Goal: Transaction & Acquisition: Purchase product/service

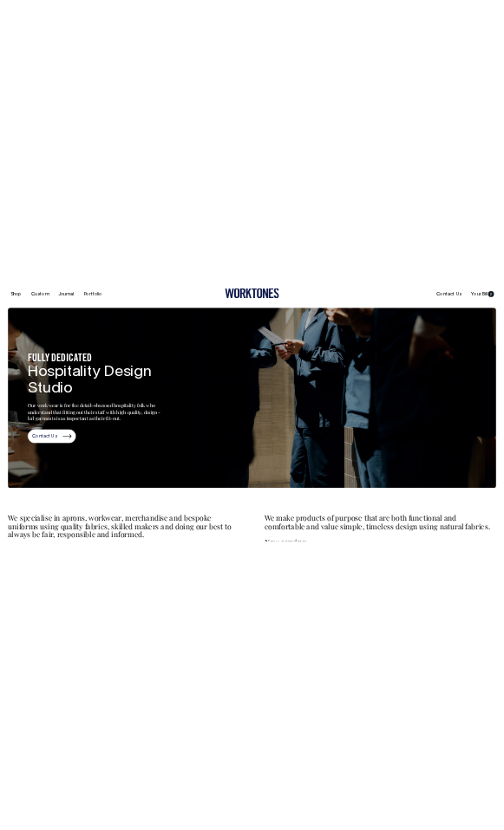
scroll to position [53, 0]
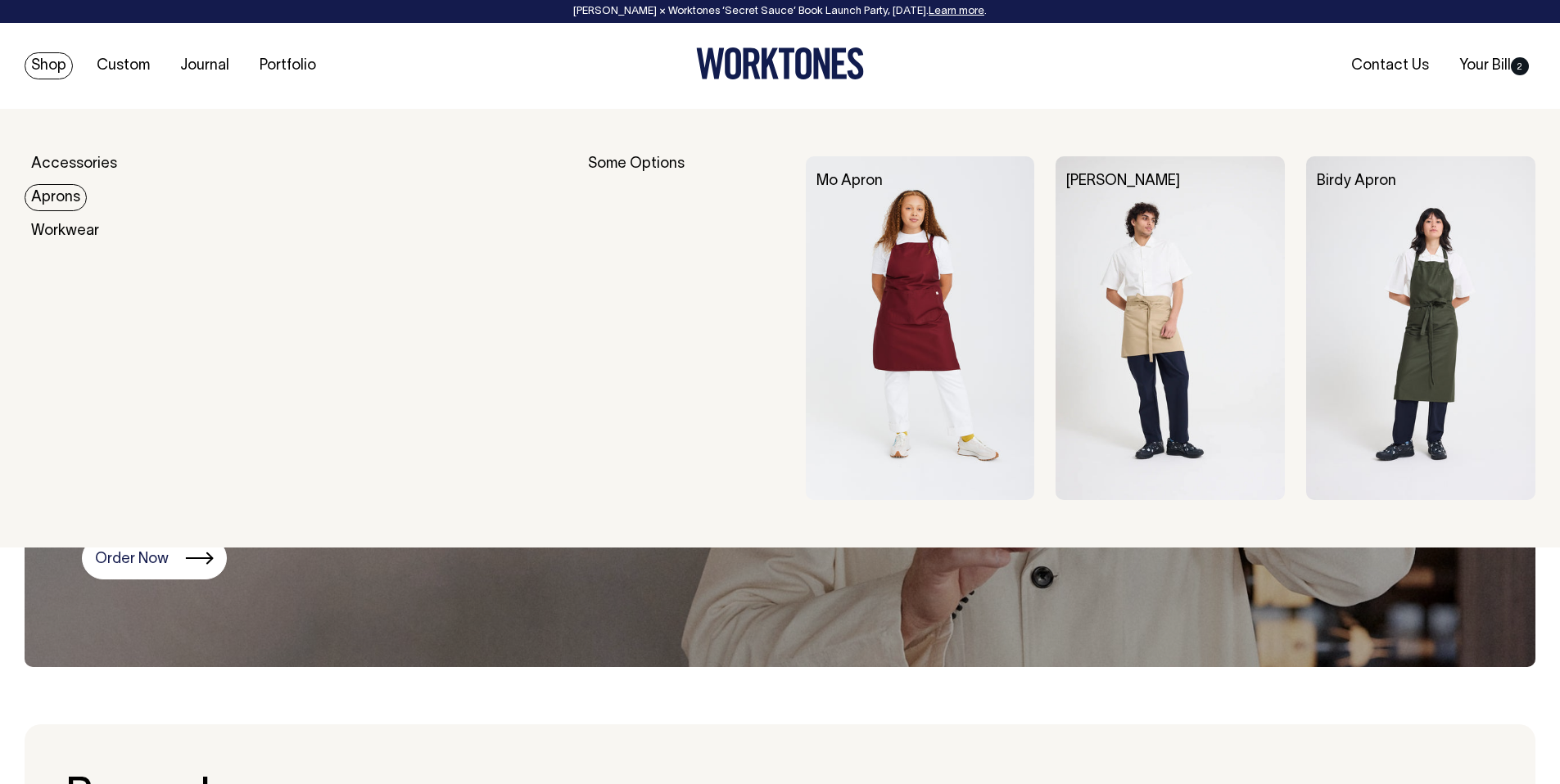
click at [1217, 291] on img at bounding box center [1170, 329] width 230 height 344
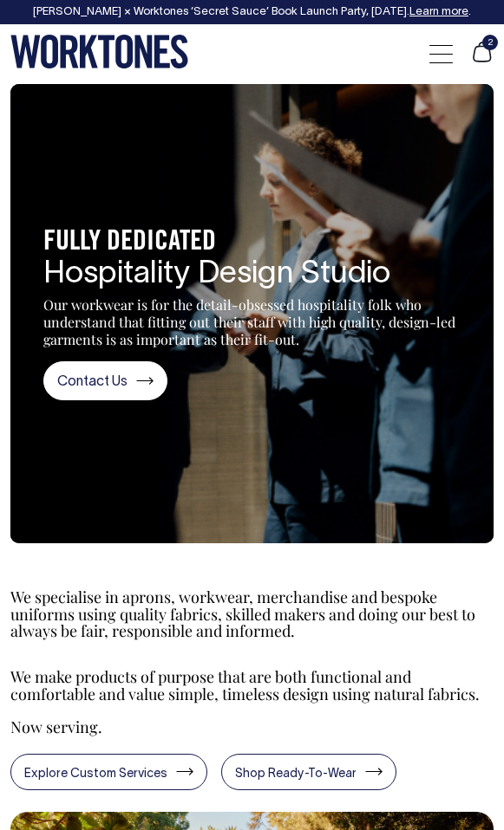
click at [348, 262] on section "FULLY DEDICATED Hospitality Design Studio Our workwear is for the detail-obsess…" at bounding box center [251, 313] width 483 height 459
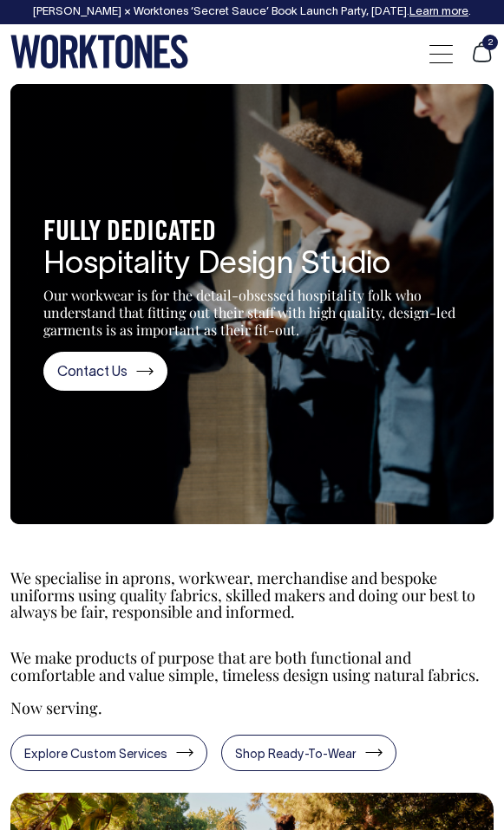
drag, startPoint x: 248, startPoint y: 287, endPoint x: 261, endPoint y: 290, distance: 13.5
click at [250, 288] on p "Our workwear is for the detail-obsessed hospitality folk who understand that fi…" at bounding box center [252, 313] width 418 height 52
click at [424, 246] on section "FULLY DEDICATED Hospitality Design Studio Our workwear is for the detail-obsess…" at bounding box center [251, 304] width 483 height 440
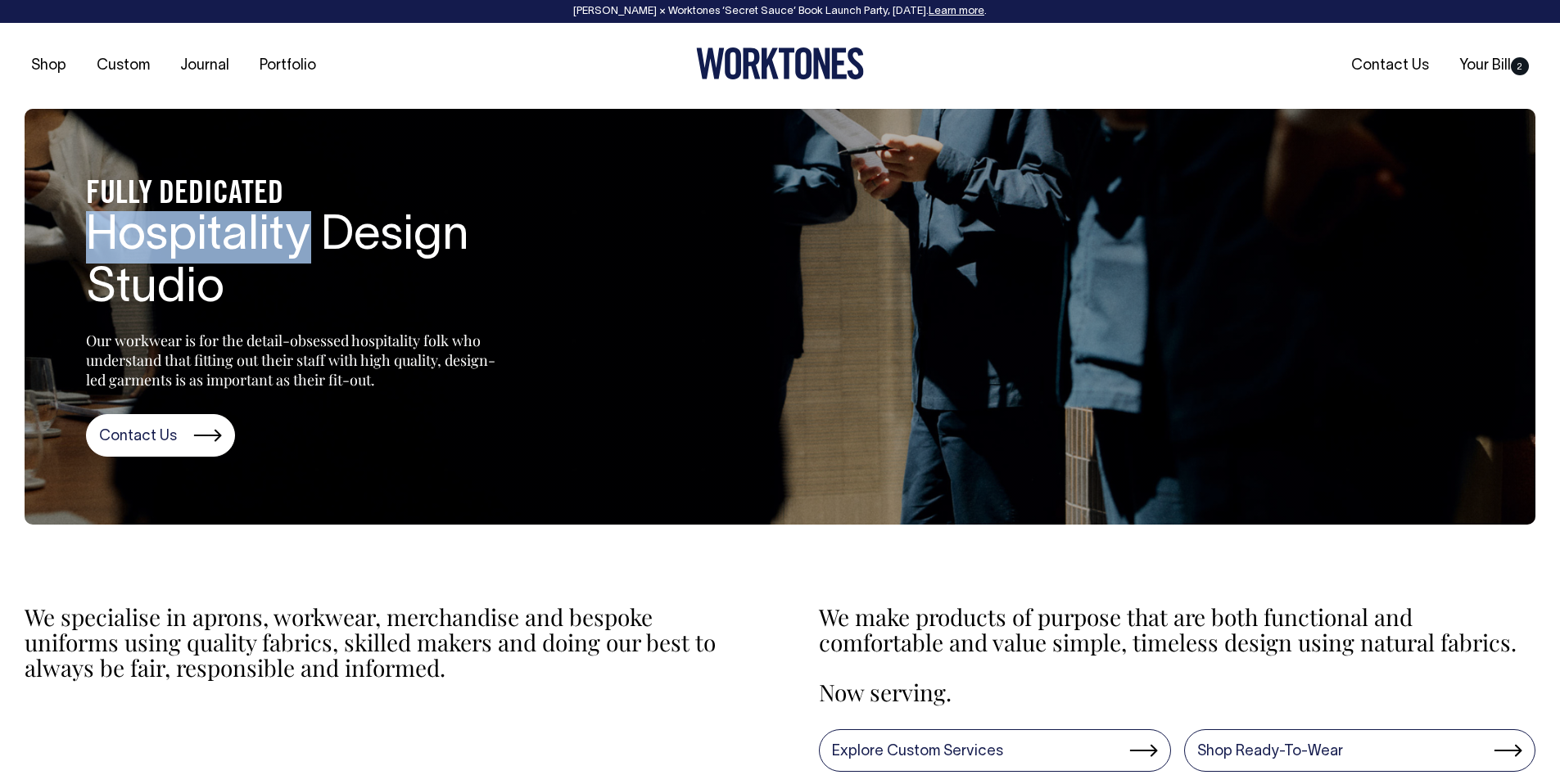
click at [268, 296] on h2 "Hospitality Design Studio" at bounding box center [332, 264] width 491 height 105
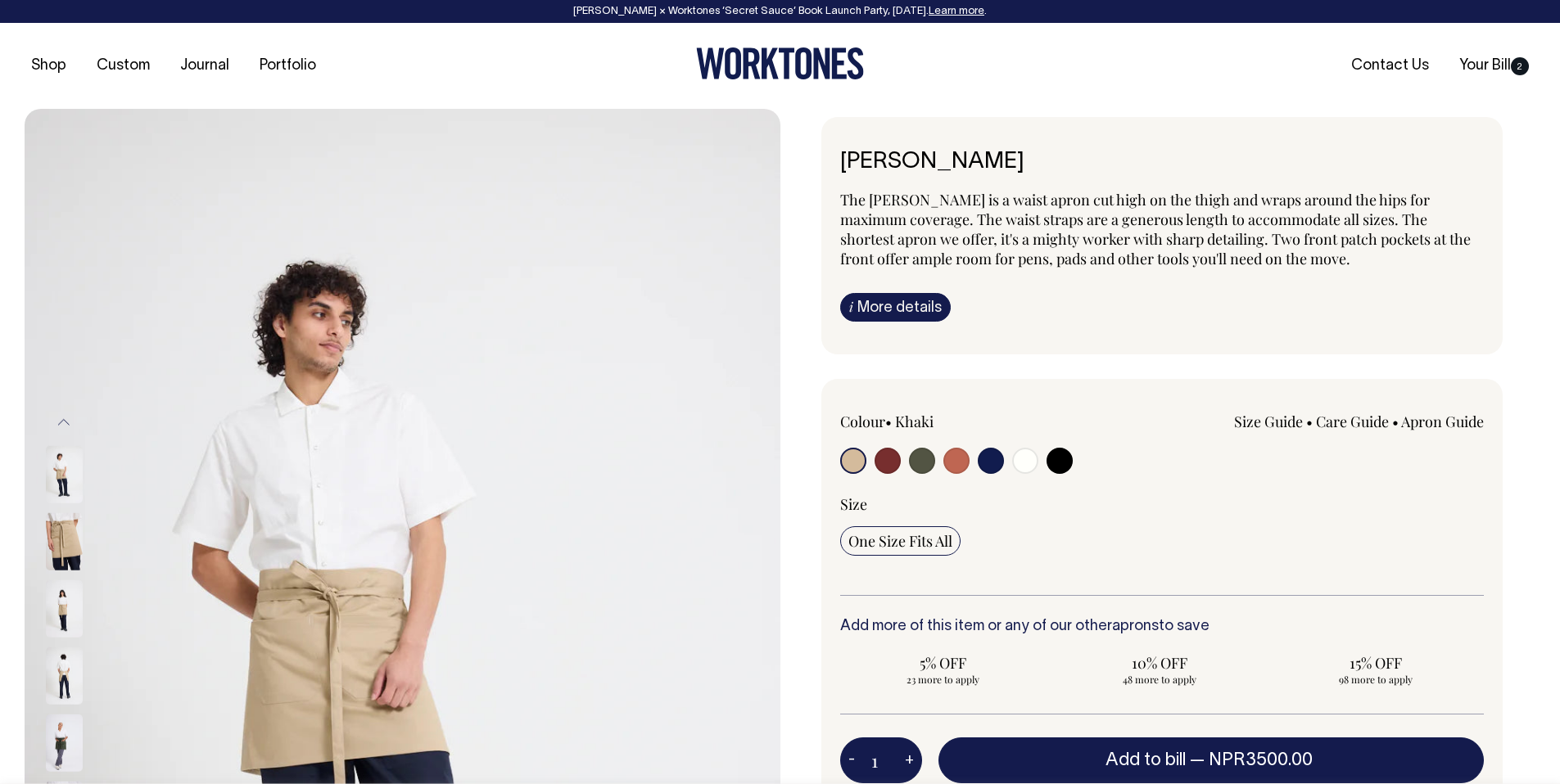
click at [915, 303] on link "i More details" at bounding box center [895, 307] width 111 height 28
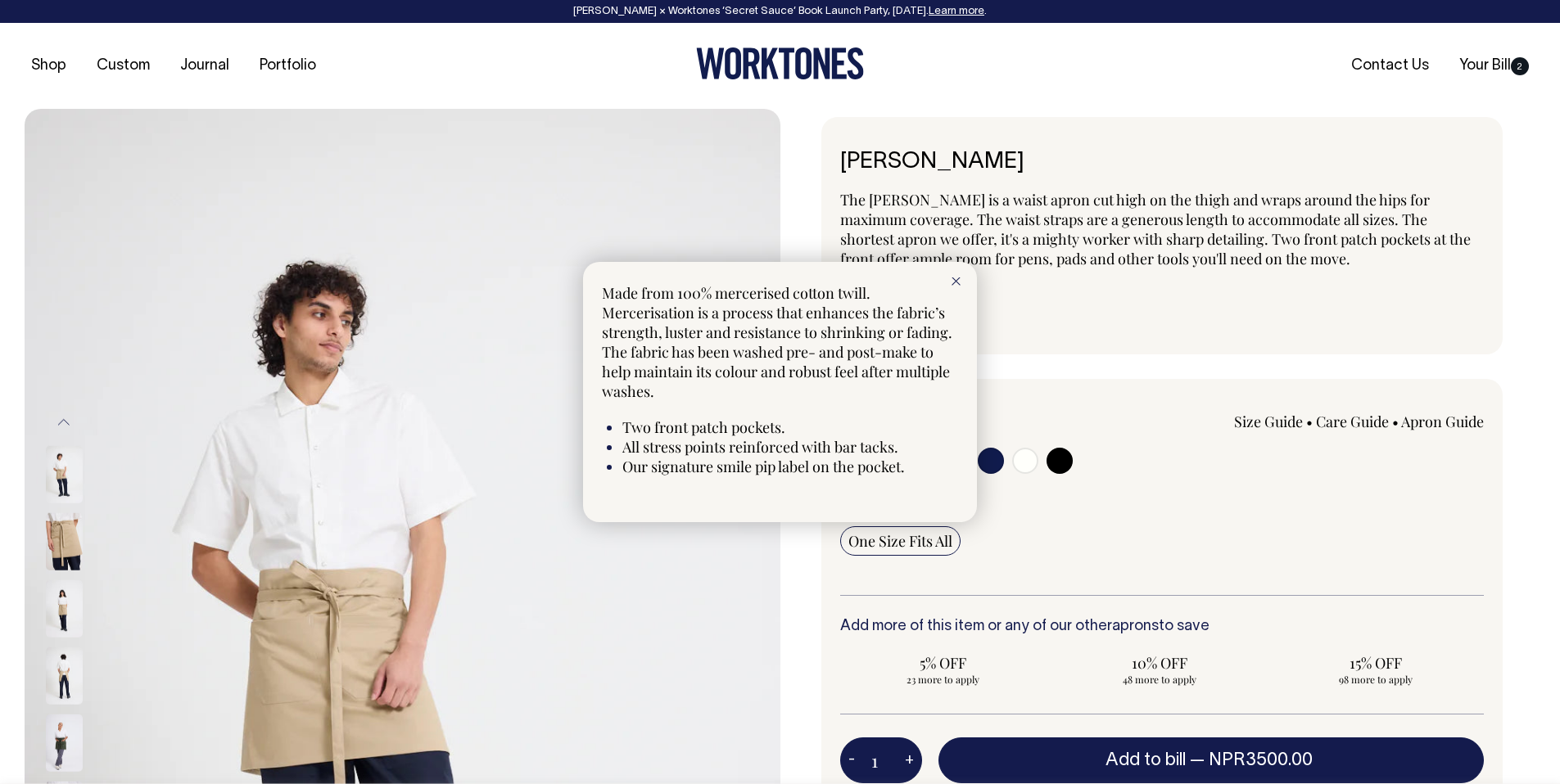
click at [951, 281] on icon at bounding box center [956, 281] width 9 height 9
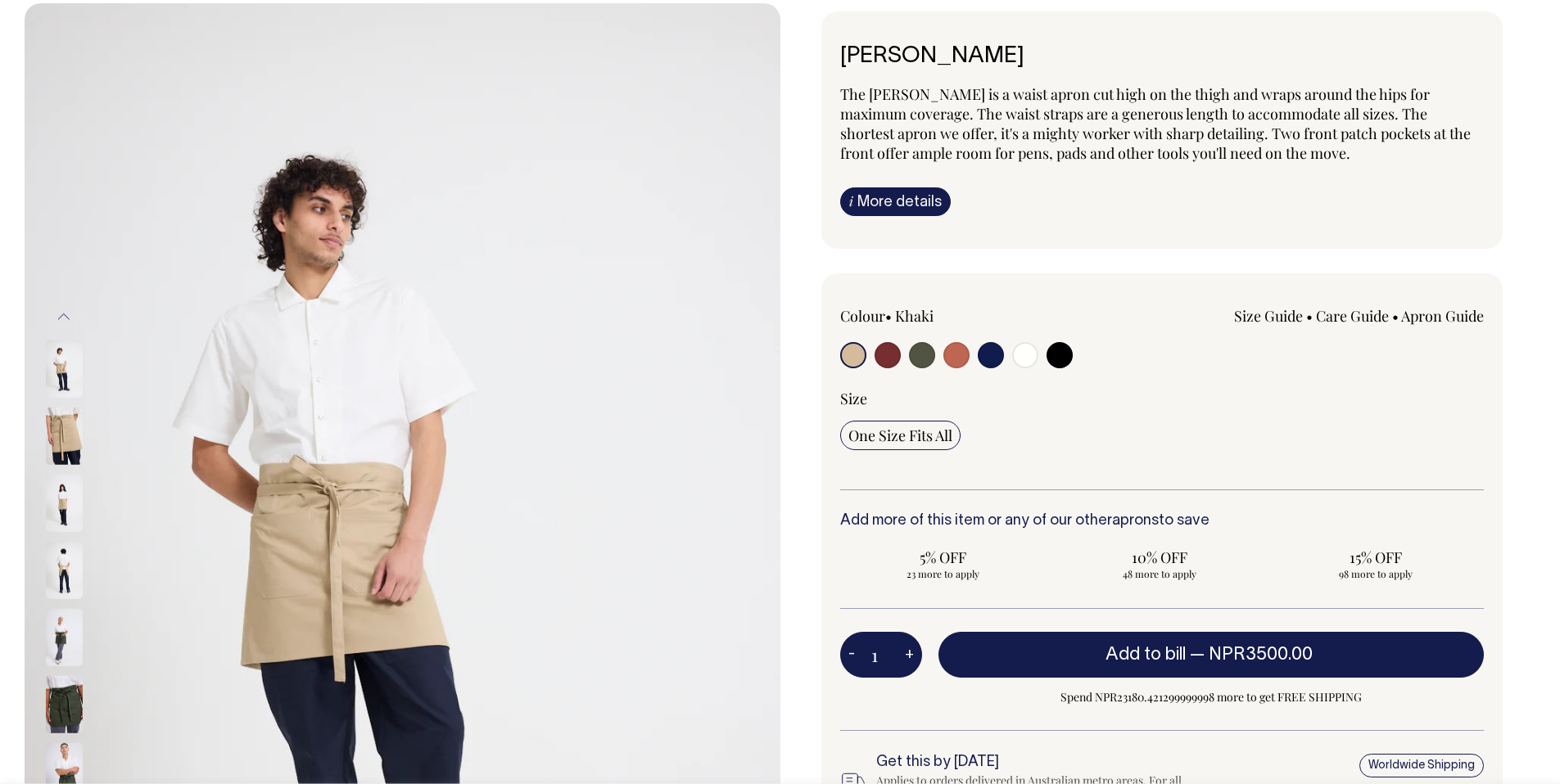
click at [1274, 324] on link "Size Guide" at bounding box center [1268, 315] width 69 height 20
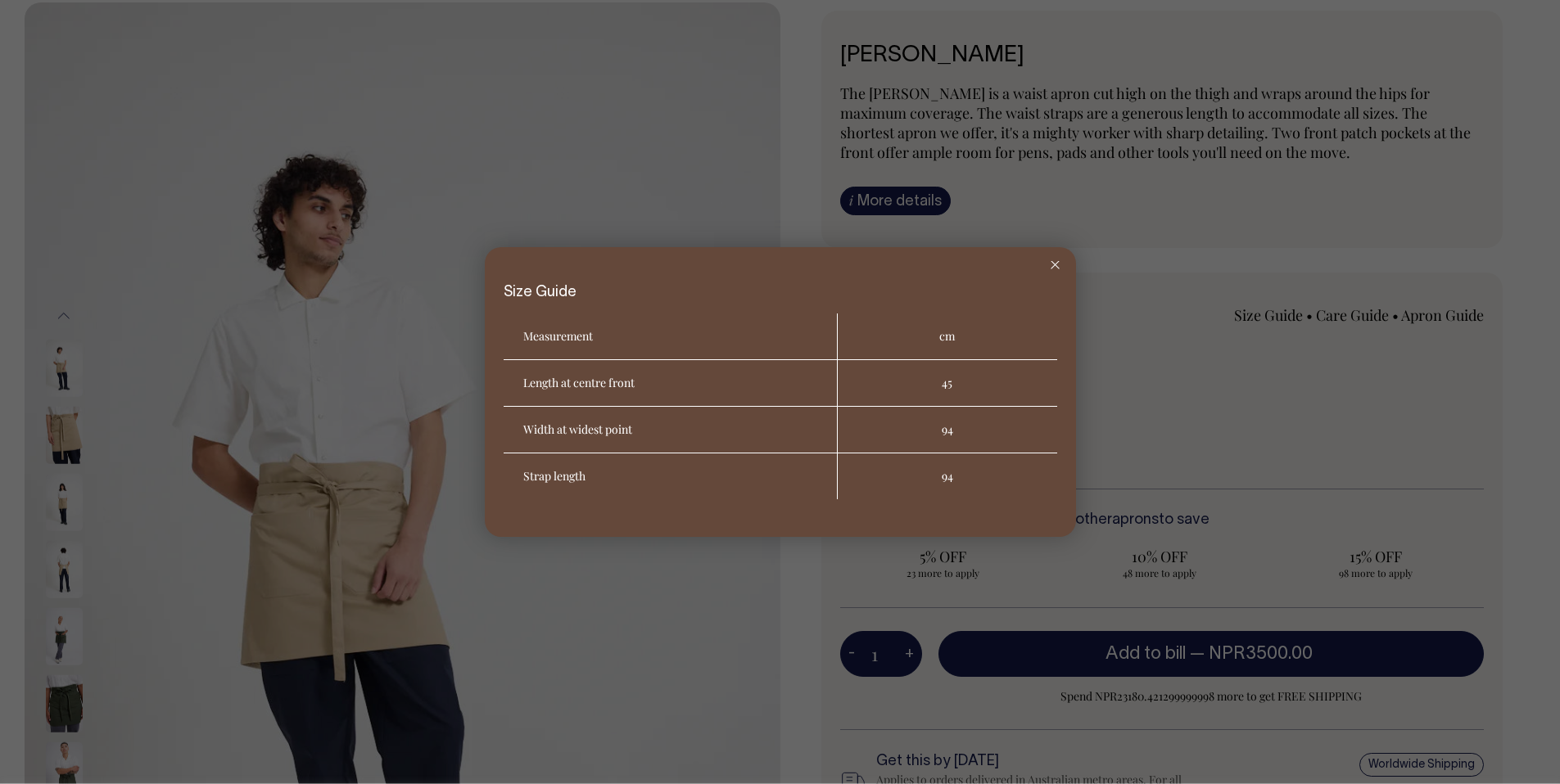
click at [1045, 276] on div at bounding box center [1055, 265] width 42 height 36
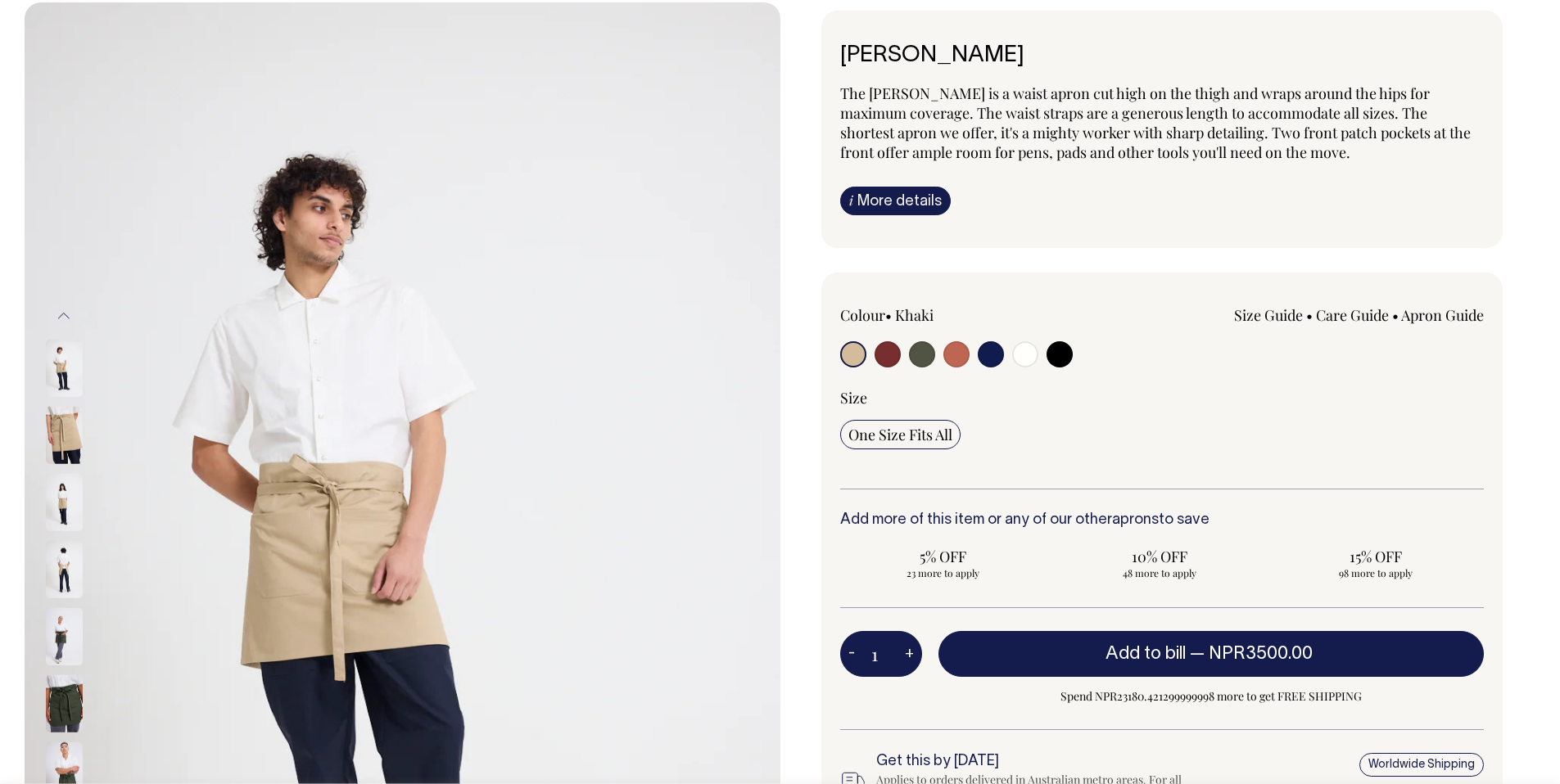
click at [1345, 316] on link "Care Guide" at bounding box center [1352, 315] width 73 height 20
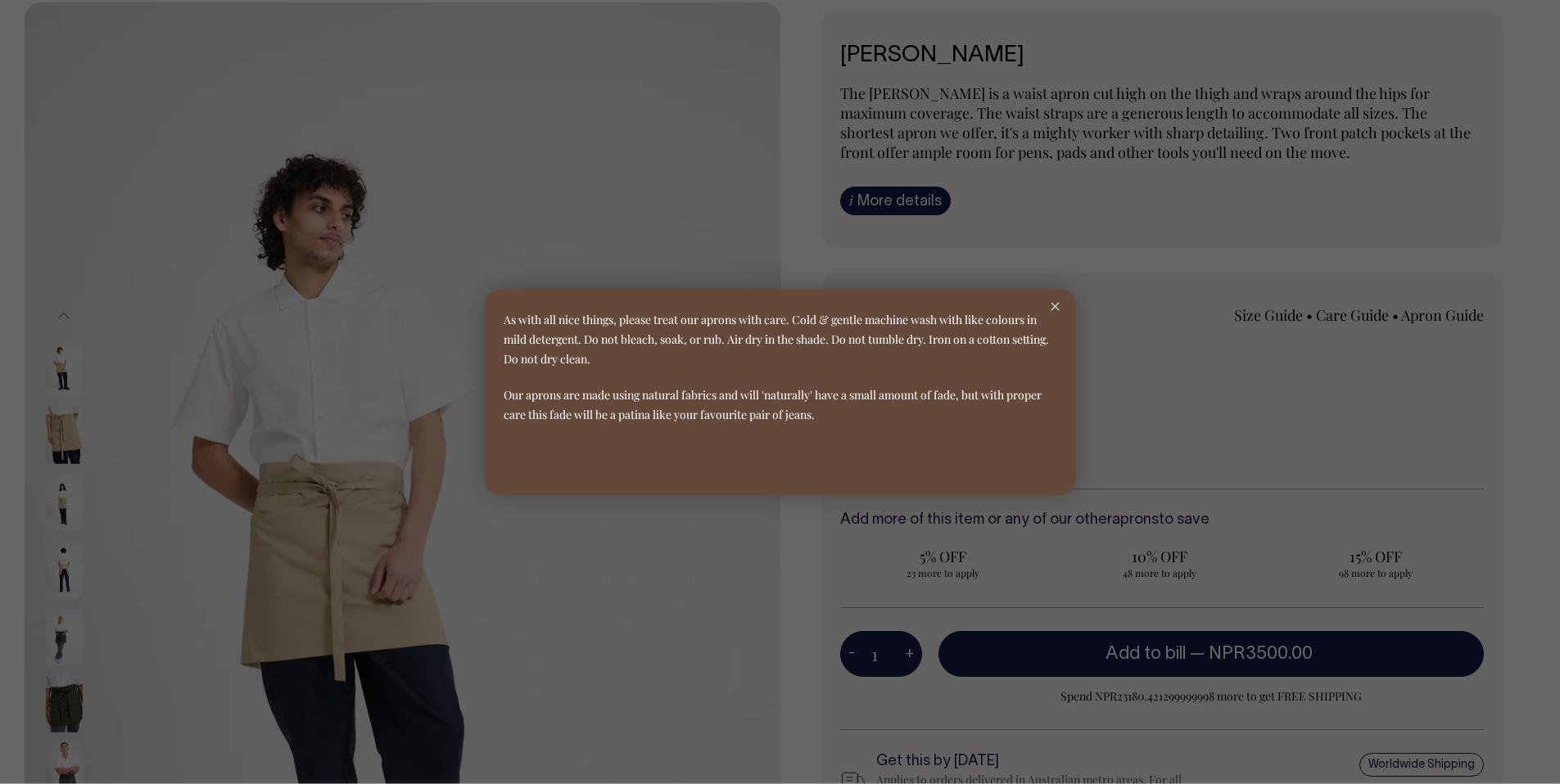
click at [1047, 303] on div at bounding box center [1055, 307] width 42 height 36
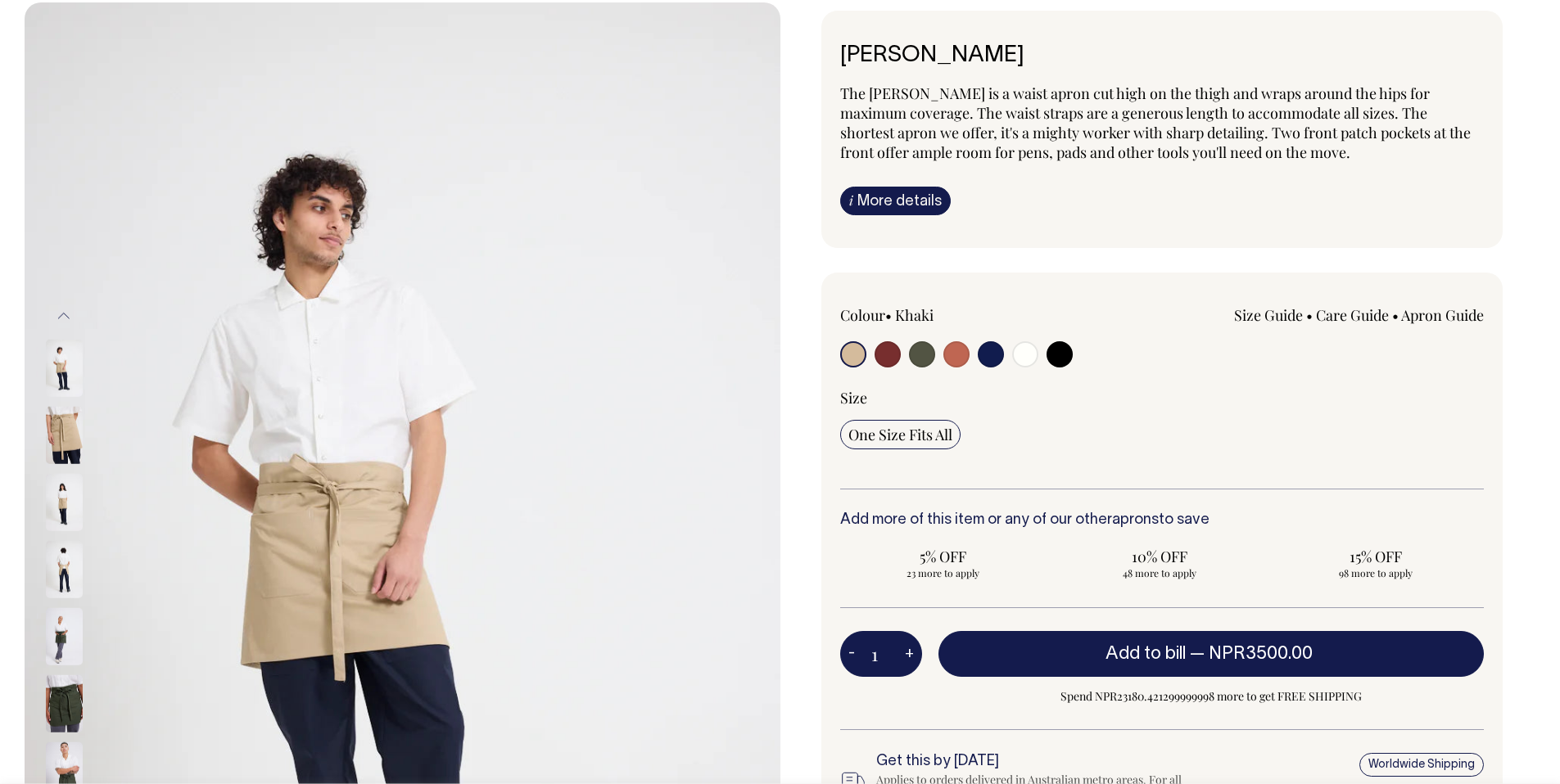
click at [1411, 316] on link "Apron Guide" at bounding box center [1443, 315] width 83 height 20
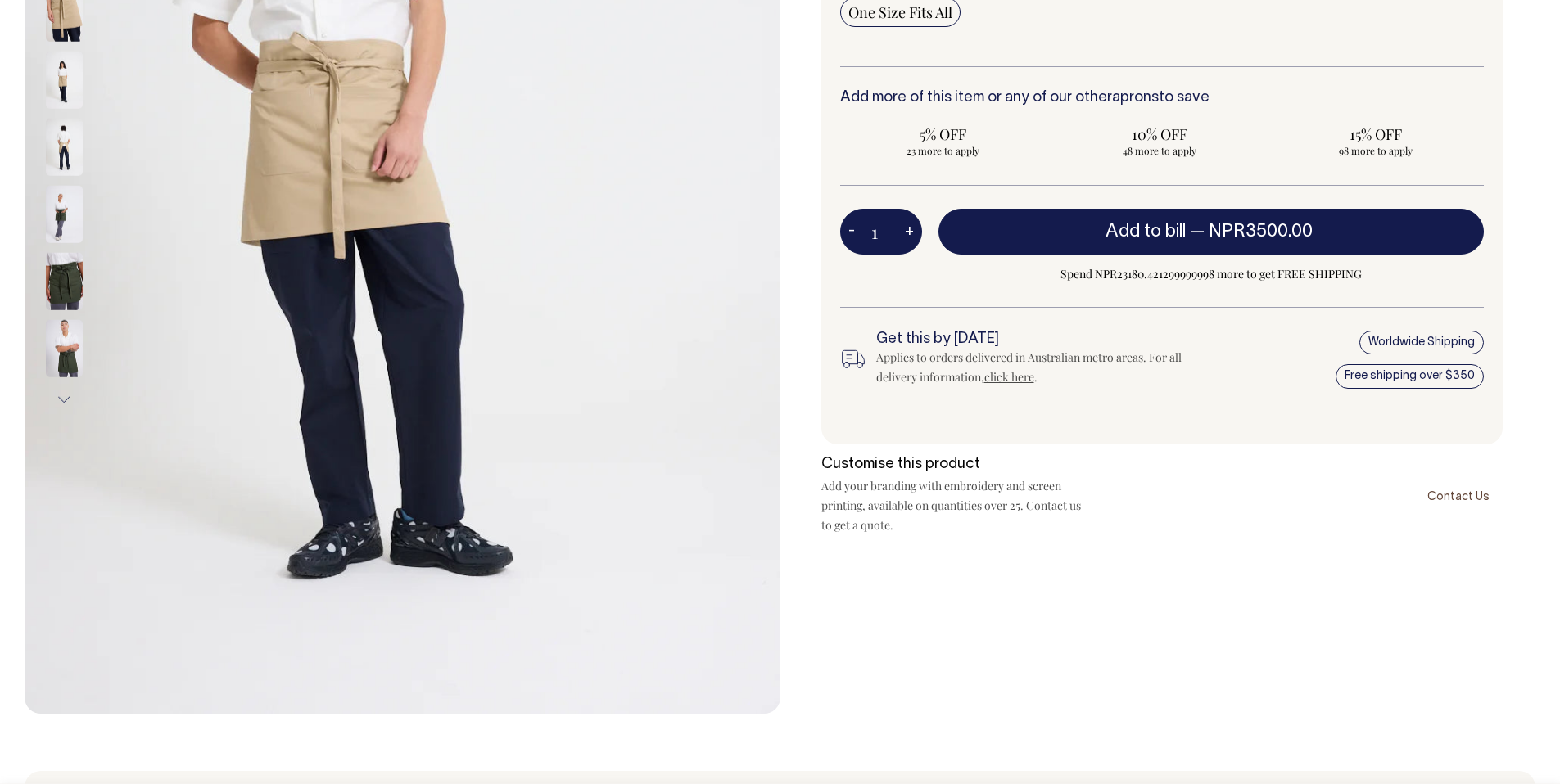
scroll to position [528, 0]
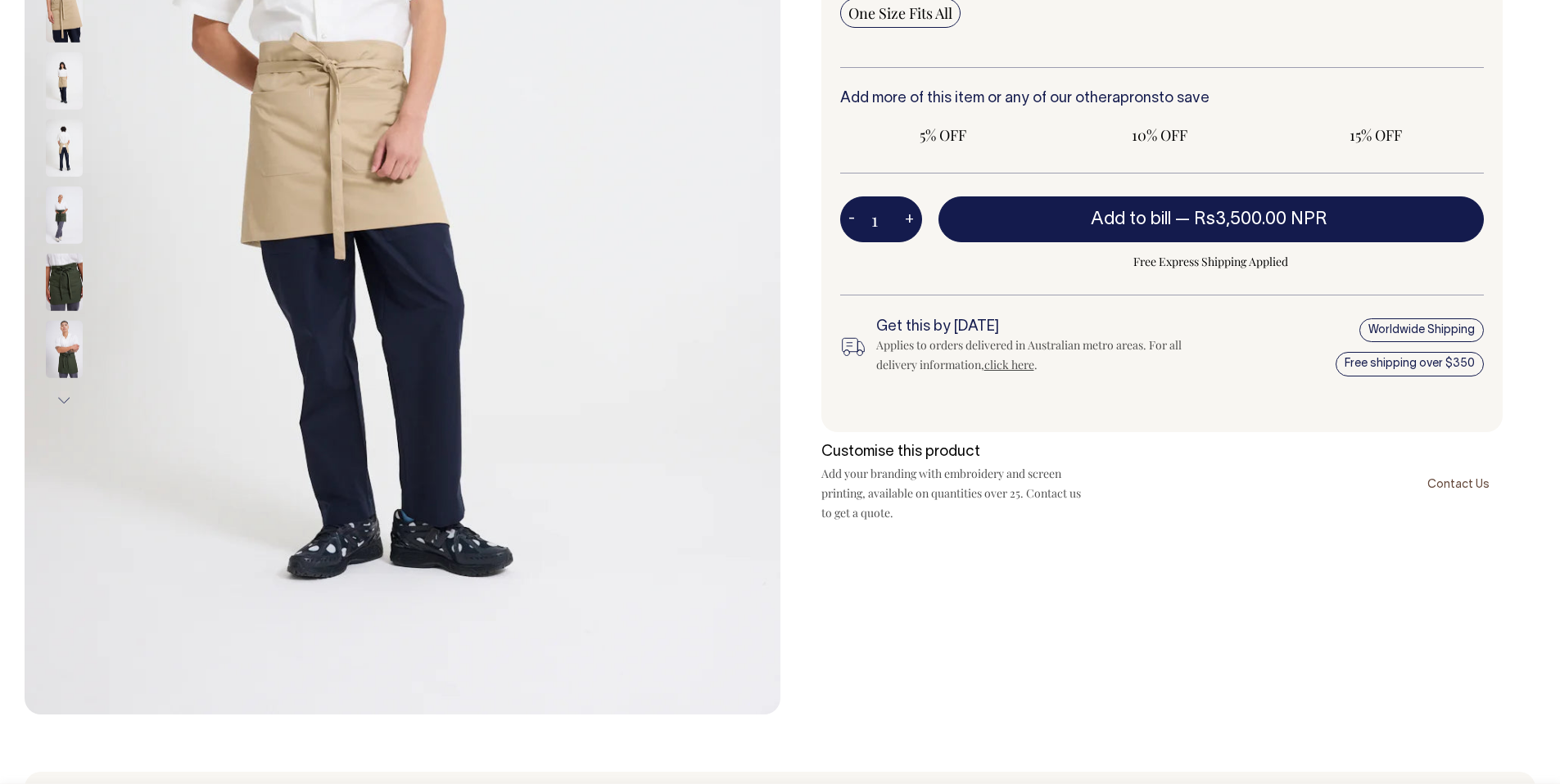
radio input "true"
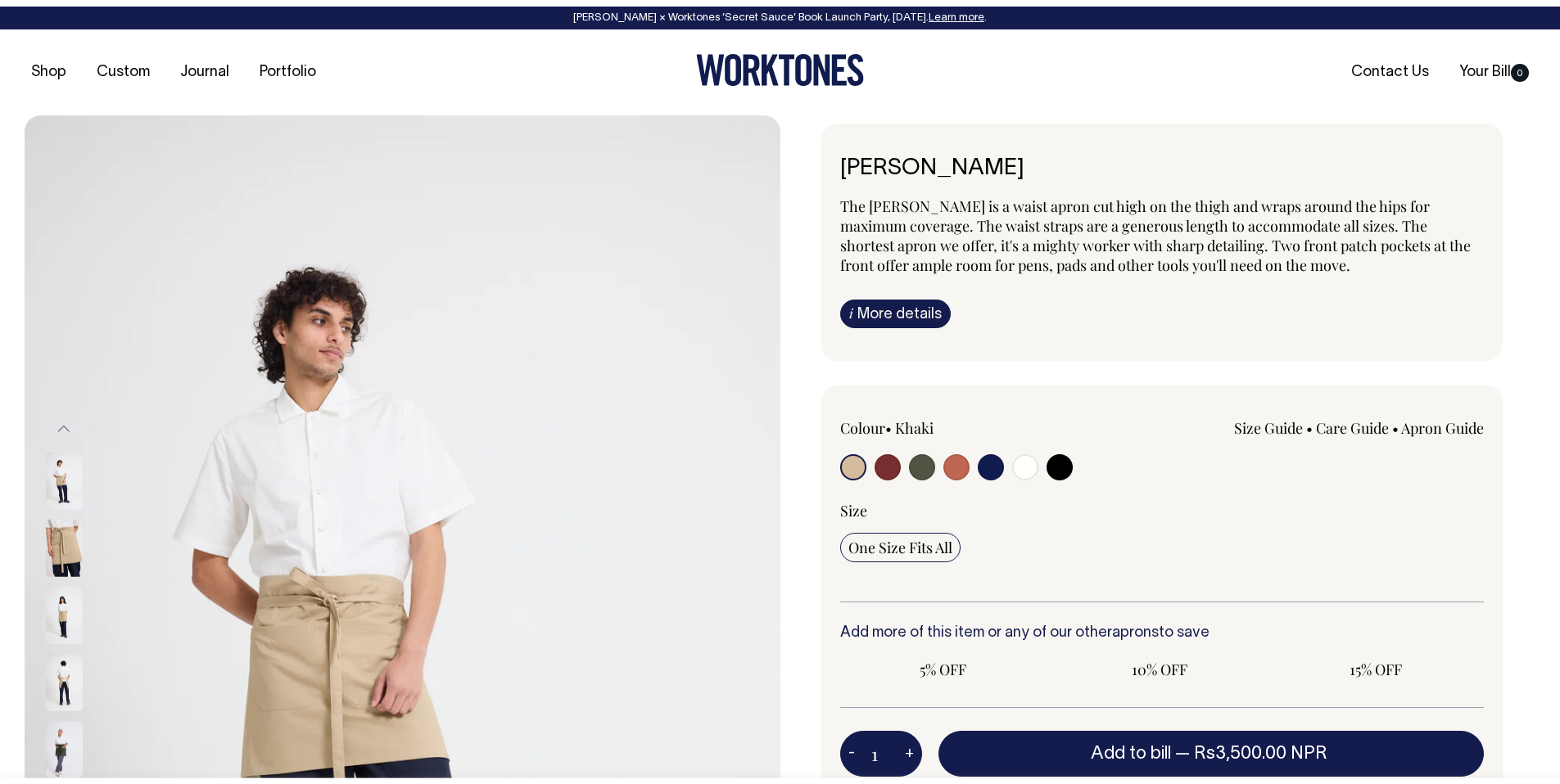
scroll to position [528, 0]
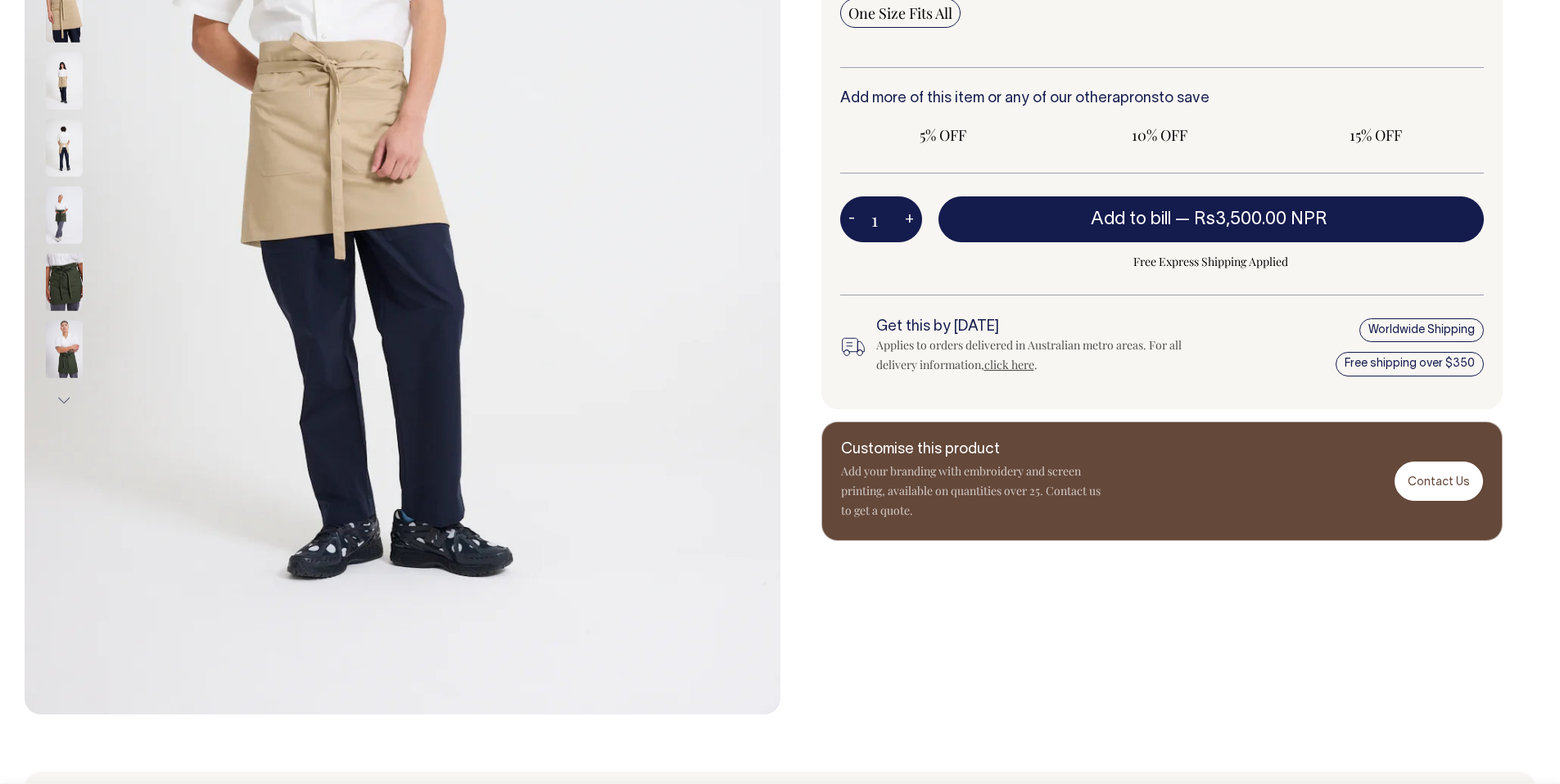
radio input "true"
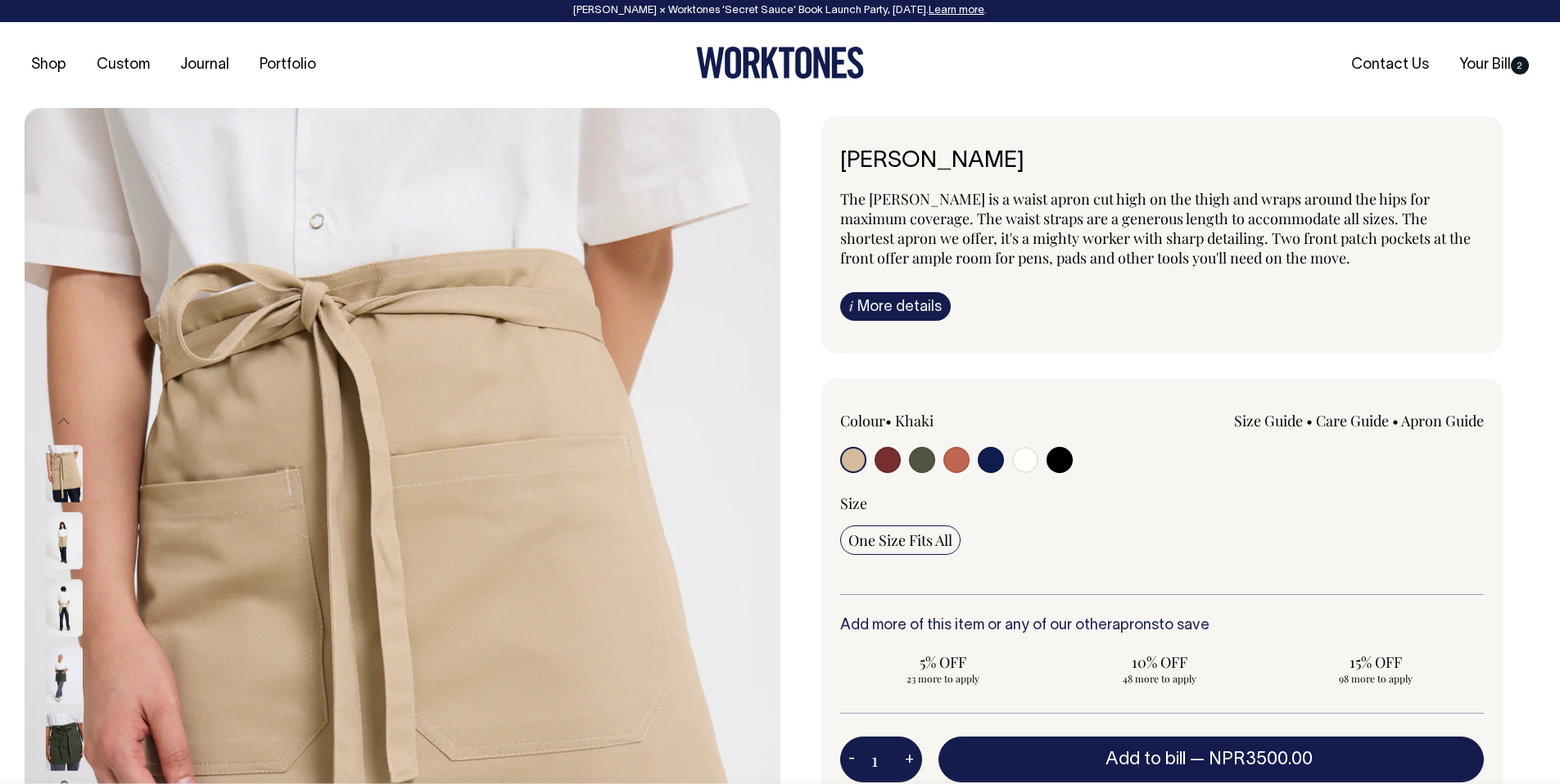
scroll to position [0, 0]
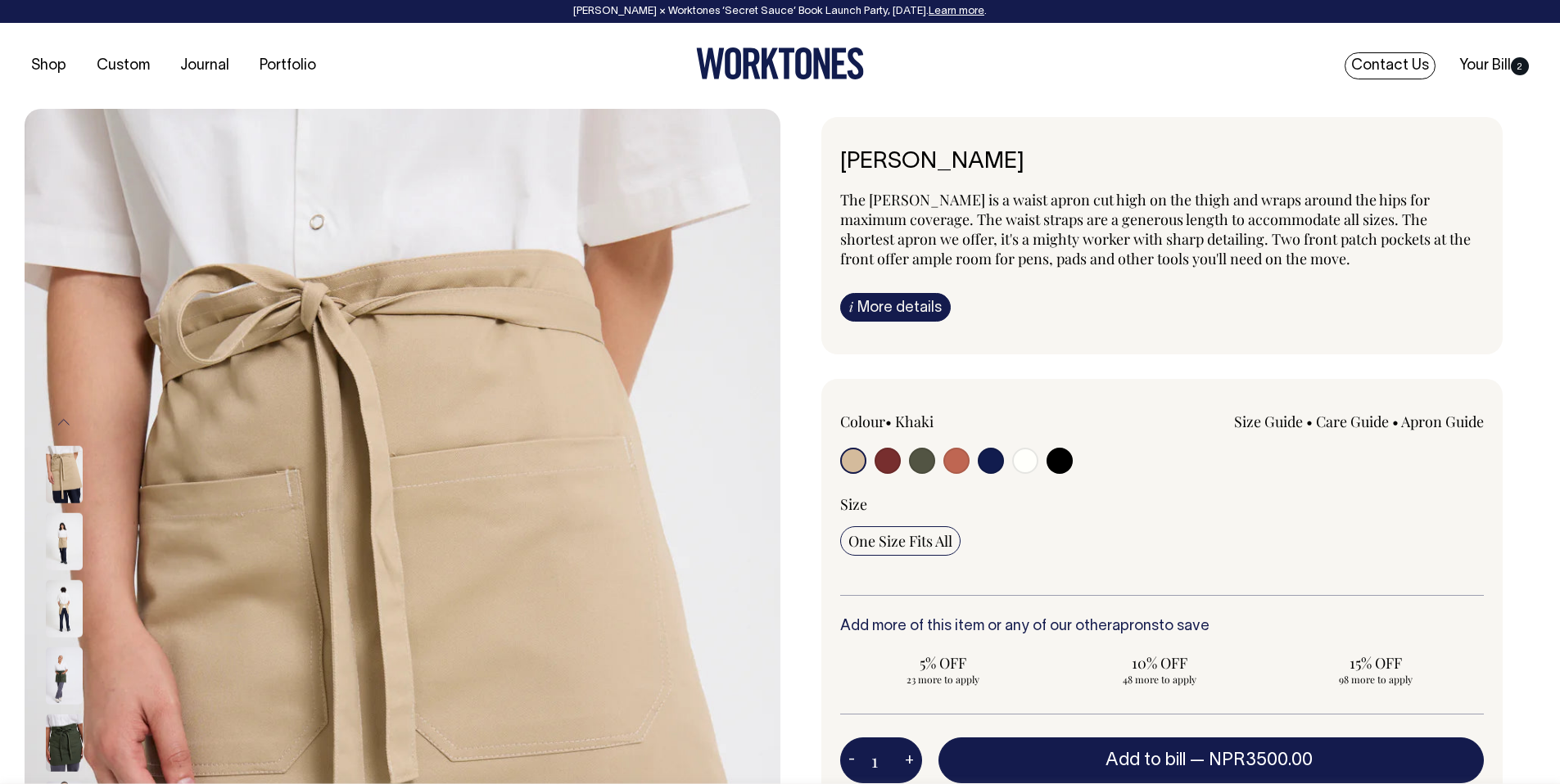
click at [1416, 59] on link "Contact Us" at bounding box center [1390, 65] width 91 height 27
